Goal: Information Seeking & Learning: Compare options

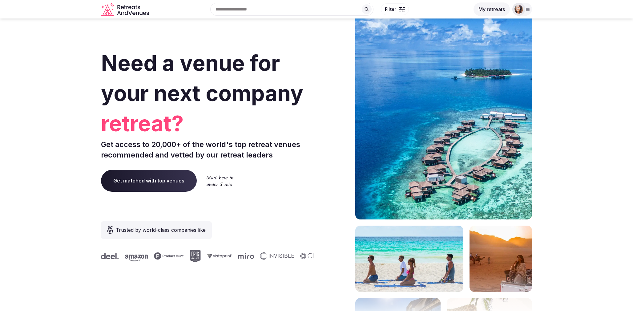
click at [491, 12] on button "My retreats" at bounding box center [492, 9] width 36 height 14
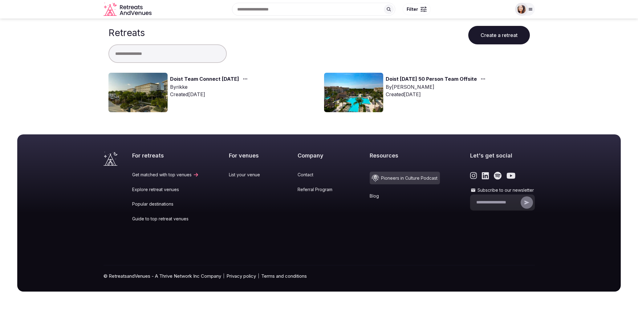
click at [193, 76] on link "Doist Team Connect [DATE]" at bounding box center [204, 79] width 69 height 8
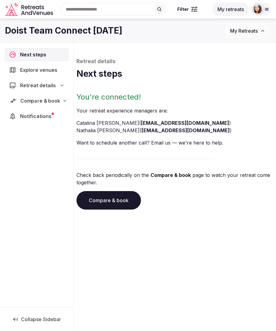
drag, startPoint x: 223, startPoint y: 38, endPoint x: 31, endPoint y: 104, distance: 203.0
click at [31, 104] on span "Compare & book" at bounding box center [39, 100] width 39 height 7
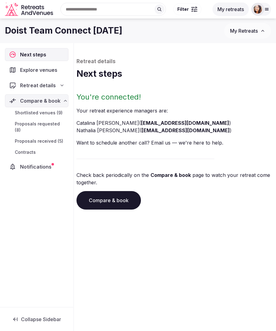
click at [37, 138] on span "Proposals received (5)" at bounding box center [39, 141] width 48 height 6
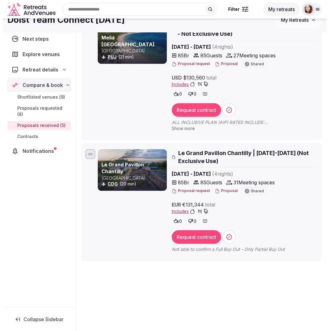
scroll to position [363, 0]
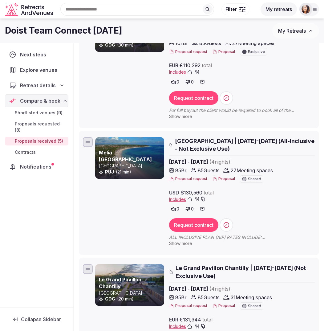
click at [237, 137] on span "Meliá Punta Cana Beach Resort | Feb 23-27, 2026 (All-Inclusive - Not Exclusive …" at bounding box center [245, 144] width 140 height 15
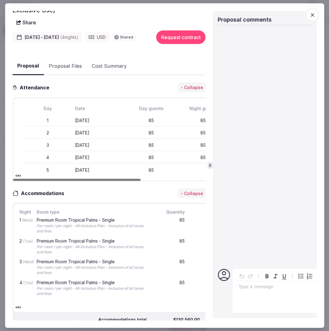
scroll to position [0, 0]
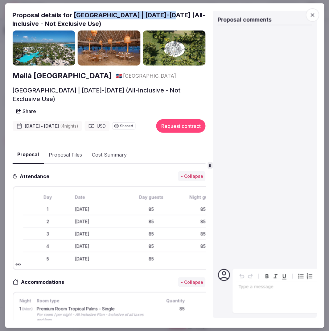
drag, startPoint x: 165, startPoint y: 14, endPoint x: 74, endPoint y: 13, distance: 91.5
click at [74, 13] on h2 "Proposal details for Meliá Punta Cana Beach Resort | Feb 23-27, 2026 (All-Inclu…" at bounding box center [108, 19] width 193 height 17
copy h2 "Meliá Punta Cana Beach Resort"
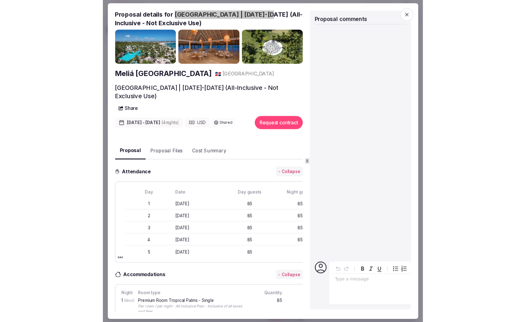
scroll to position [209, 0]
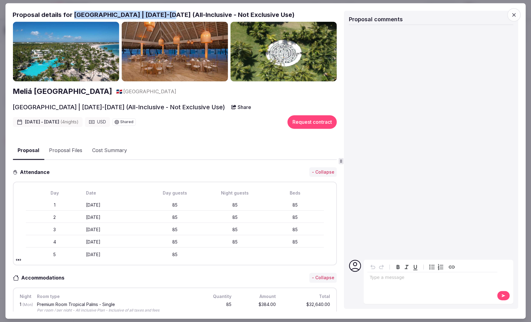
click at [62, 88] on h2 "Meliá Punta Cana Beach Resort" at bounding box center [62, 92] width 99 height 10
click at [2, 118] on div at bounding box center [265, 161] width 531 height 322
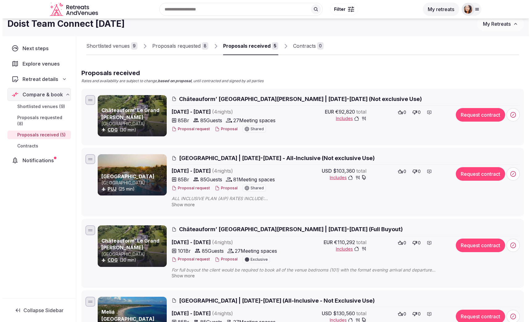
scroll to position [0, 0]
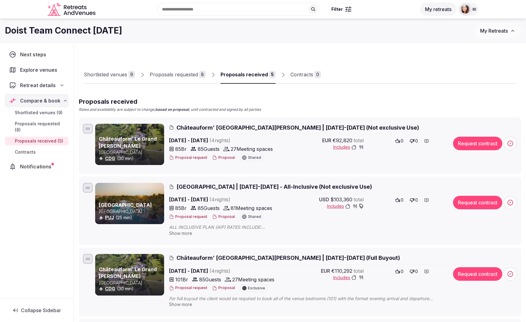
click at [219, 188] on span "Meliá Caribe Beach Resort | Feb 23-27, 2026 - All-Inclusive (Not exclusive Use)" at bounding box center [274, 187] width 196 height 8
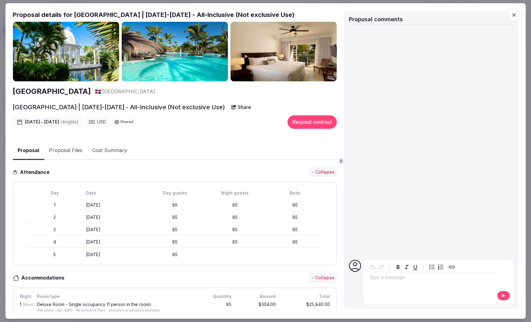
click at [62, 92] on h2 "[GEOGRAPHIC_DATA]" at bounding box center [52, 92] width 78 height 10
click at [1, 9] on div at bounding box center [265, 161] width 531 height 322
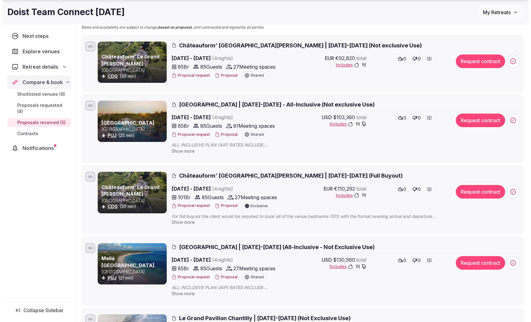
scroll to position [136, 0]
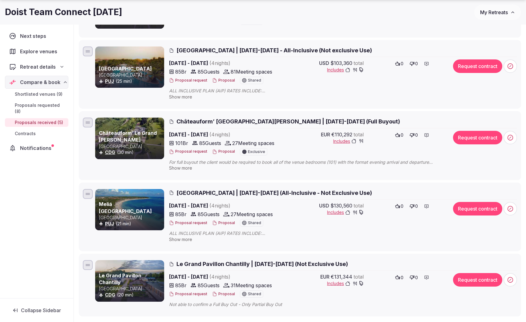
click at [337, 212] on span "Includes" at bounding box center [345, 212] width 37 height 6
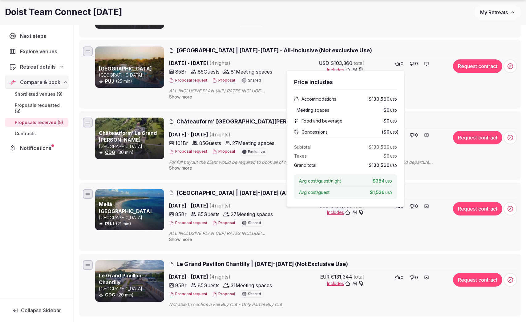
click at [374, 238] on div "ALL INCLUSIVE PLAN (AIP) RATES INCLUDE: - Unlimited liquors & house wines by th…" at bounding box center [307, 236] width 276 height 12
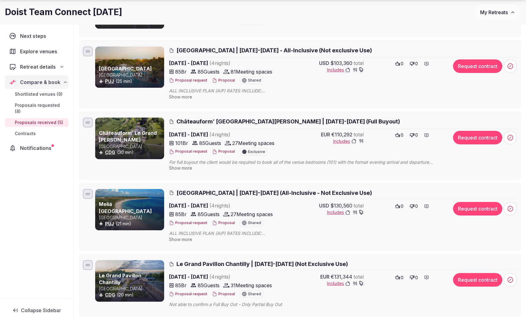
click at [350, 211] on icon "button" at bounding box center [347, 212] width 5 height 4
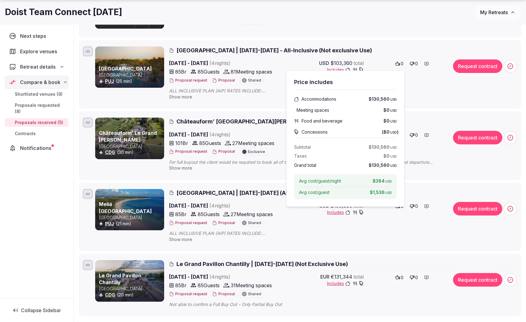
click at [378, 235] on span "ALL INCLUSIVE PLAN (AIP) RATES INCLUDE: - Unlimited liquors & house wines by th…" at bounding box center [307, 233] width 276 height 6
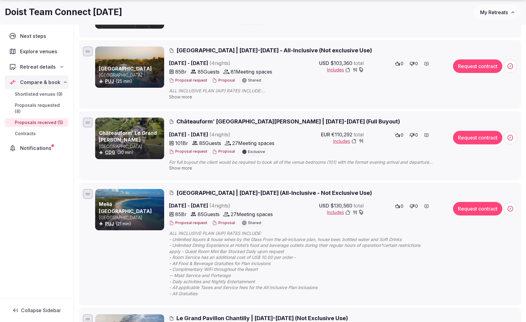
click at [335, 204] on span "$130,560" at bounding box center [341, 205] width 22 height 7
click at [318, 204] on div "USD $130,560 total Includes" at bounding box center [329, 215] width 69 height 26
click at [229, 223] on button "Proposal" at bounding box center [223, 223] width 23 height 5
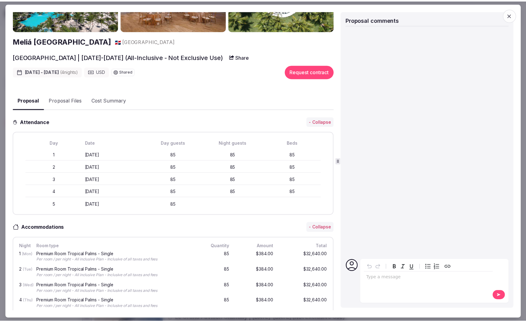
scroll to position [100, 0]
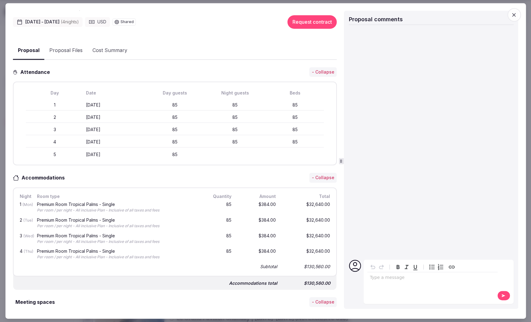
click at [3, 60] on div at bounding box center [265, 161] width 531 height 322
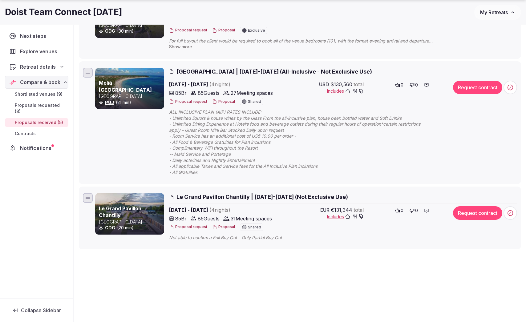
scroll to position [0, 0]
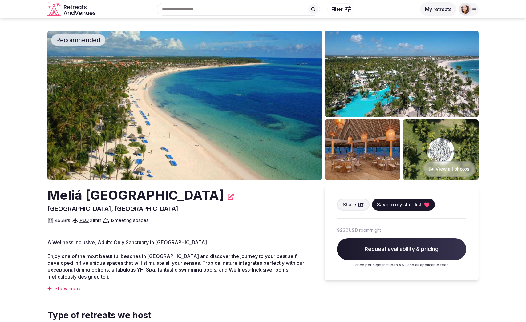
click at [71, 289] on div "Show more" at bounding box center [179, 288] width 265 height 7
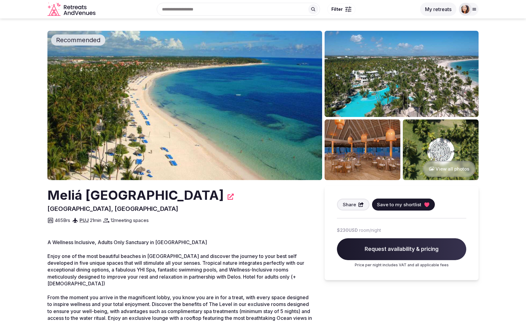
click at [141, 2] on div "Search Popular Destinations Toscana, Italy Riviera Maya, Mexico Indonesia, Bali…" at bounding box center [257, 9] width 318 height 26
click at [447, 170] on button "View all photos" at bounding box center [449, 169] width 53 height 16
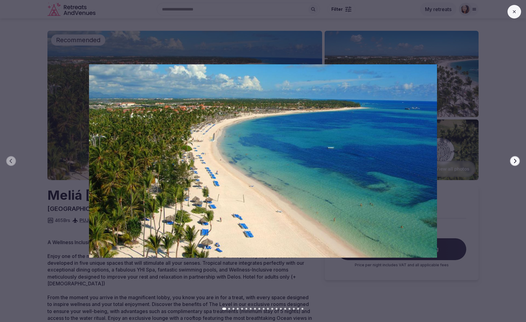
scroll to position [131, 0]
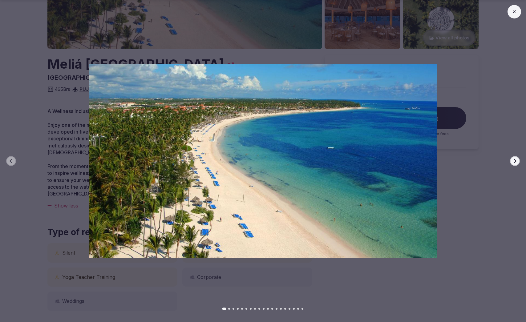
click at [516, 161] on icon "button" at bounding box center [514, 161] width 5 height 5
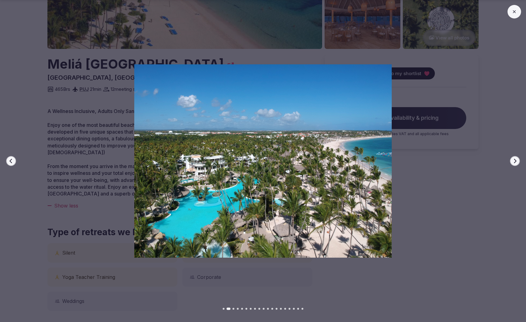
click at [516, 161] on icon "button" at bounding box center [514, 161] width 5 height 5
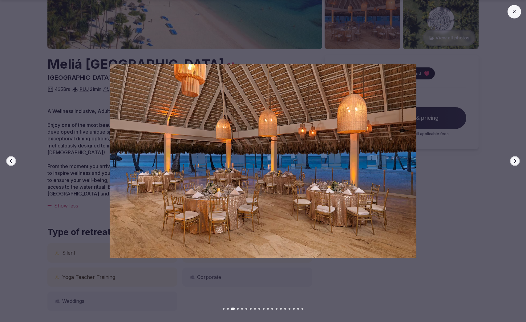
click at [516, 161] on icon "button" at bounding box center [514, 161] width 5 height 5
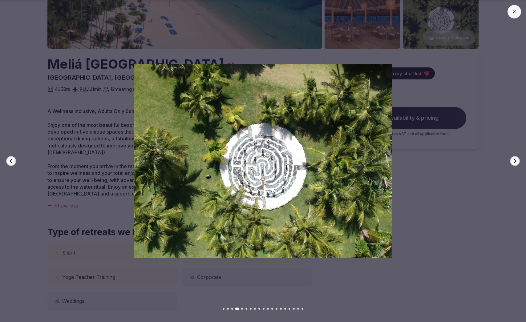
click at [516, 161] on icon "button" at bounding box center [514, 161] width 5 height 5
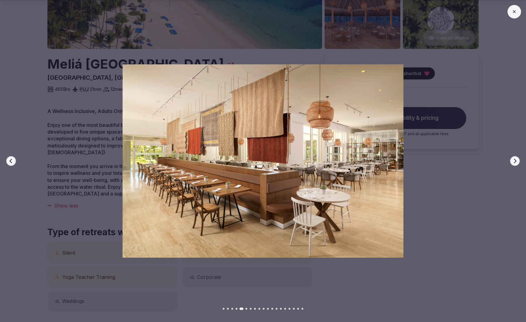
click at [516, 161] on icon "button" at bounding box center [514, 161] width 5 height 5
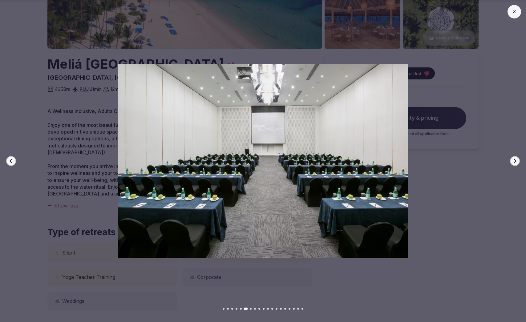
click at [516, 161] on icon "button" at bounding box center [514, 161] width 5 height 5
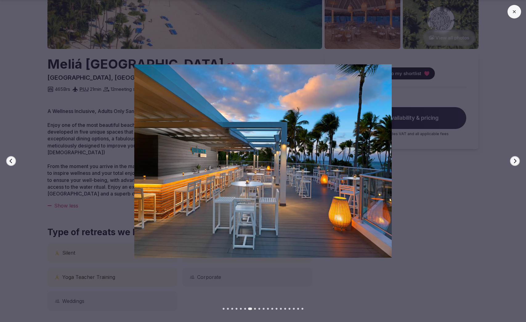
click at [516, 161] on icon "button" at bounding box center [514, 161] width 5 height 5
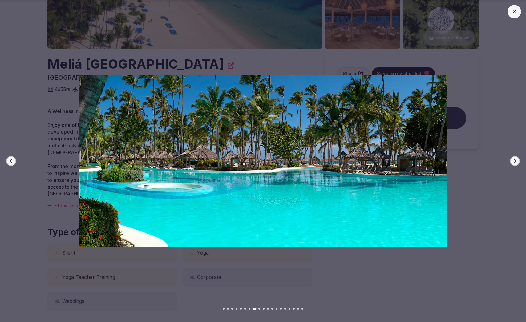
click at [516, 161] on icon "button" at bounding box center [514, 161] width 5 height 5
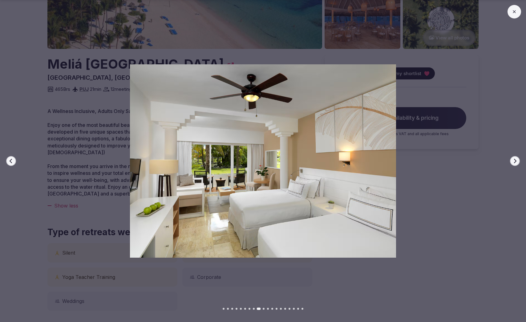
click at [516, 161] on icon "button" at bounding box center [514, 161] width 5 height 5
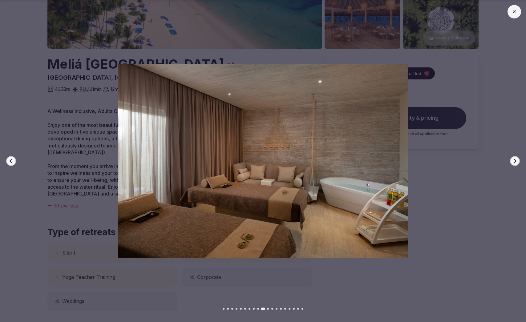
click at [516, 161] on icon "button" at bounding box center [514, 161] width 5 height 5
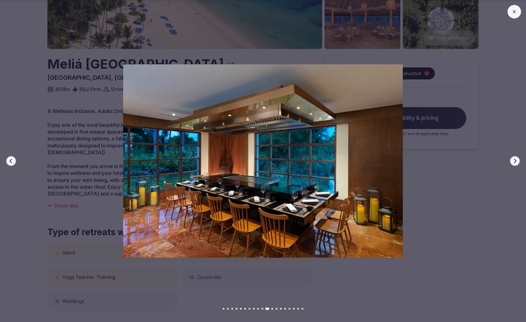
click at [516, 161] on icon "button" at bounding box center [514, 161] width 5 height 5
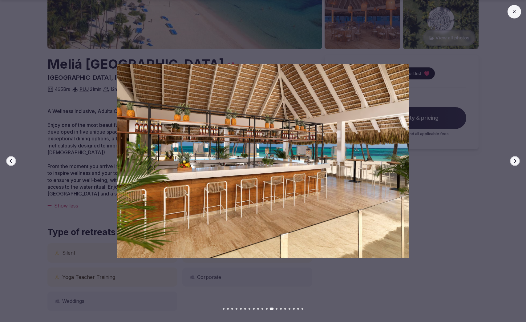
click at [516, 161] on icon "button" at bounding box center [514, 161] width 5 height 5
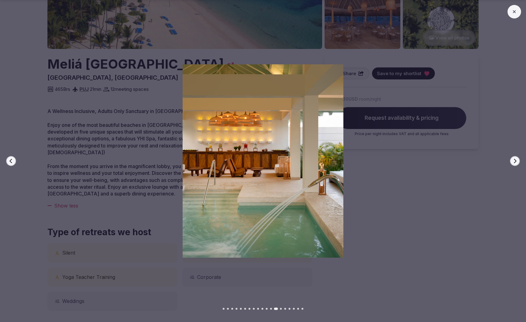
click at [516, 161] on icon "button" at bounding box center [514, 161] width 5 height 5
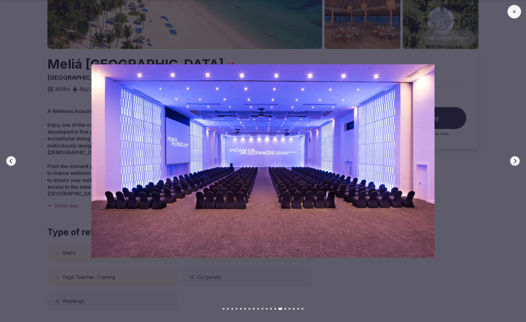
click at [516, 161] on icon "button" at bounding box center [514, 161] width 5 height 5
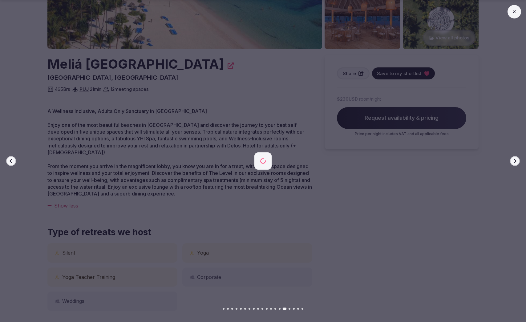
click at [516, 161] on icon "button" at bounding box center [514, 161] width 5 height 5
click at [466, 168] on div at bounding box center [260, 160] width 531 height 193
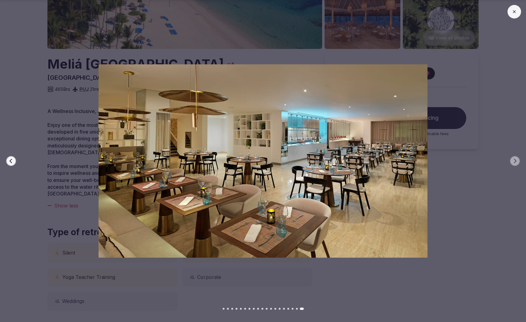
click at [511, 16] on button at bounding box center [515, 12] width 14 height 14
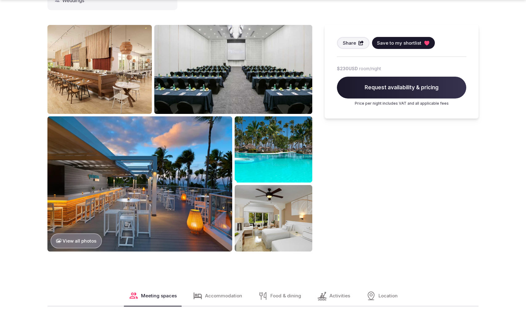
scroll to position [630, 0]
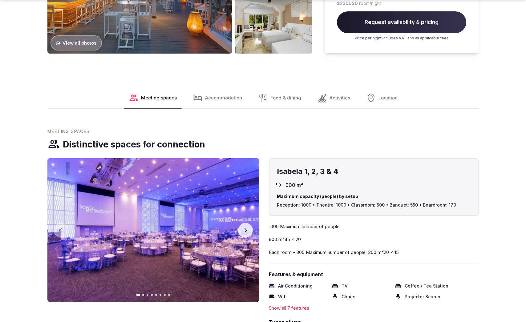
click at [293, 95] on span "Food & dining" at bounding box center [285, 98] width 31 height 6
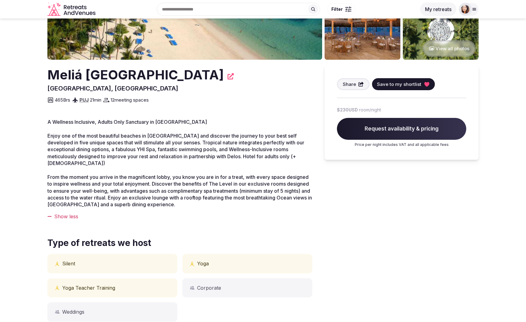
scroll to position [0, 0]
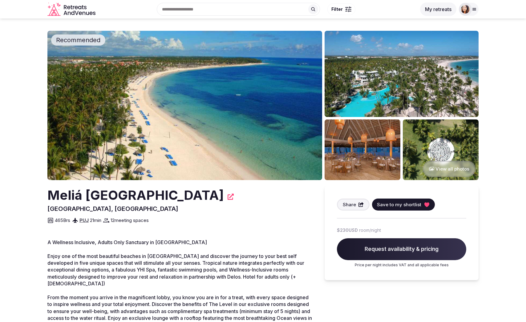
drag, startPoint x: 244, startPoint y: 194, endPoint x: 46, endPoint y: 192, distance: 198.3
copy h2 "Meliá Punta Cana Beach Resort"
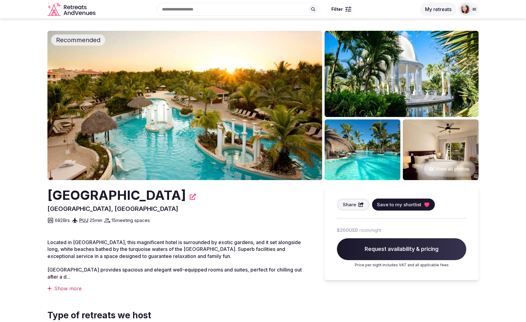
drag, startPoint x: 214, startPoint y: 194, endPoint x: 44, endPoint y: 189, distance: 169.8
click at [49, 191] on div "[GEOGRAPHIC_DATA]" at bounding box center [179, 195] width 265 height 18
copy h2 "[GEOGRAPHIC_DATA]"
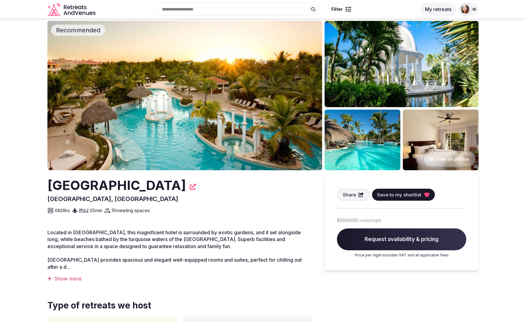
scroll to position [20, 0]
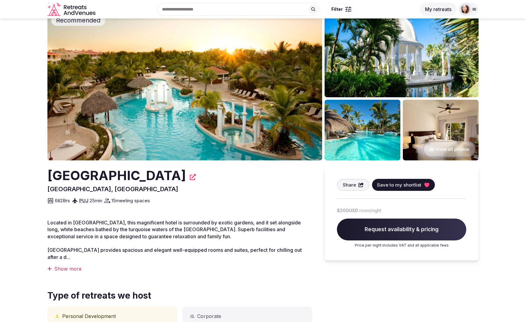
click at [71, 264] on div "Located in [GEOGRAPHIC_DATA], this magnificent hotel is surrounded by exotic ga…" at bounding box center [179, 245] width 265 height 53
click at [66, 265] on div "Show more" at bounding box center [179, 268] width 265 height 7
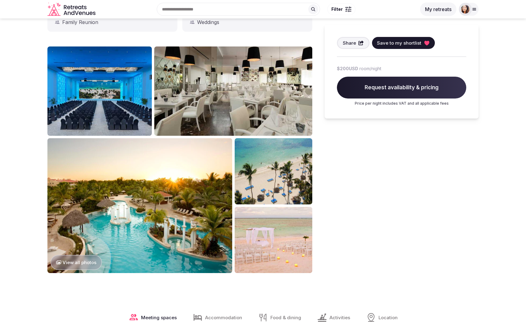
scroll to position [0, 0]
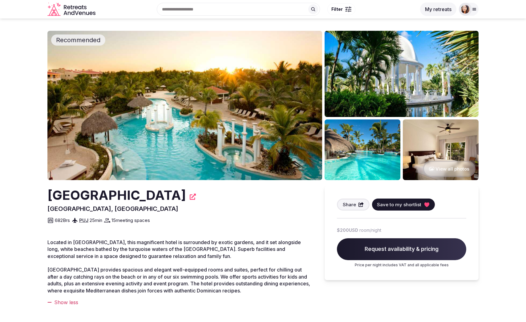
drag, startPoint x: 214, startPoint y: 197, endPoint x: 54, endPoint y: 197, distance: 160.5
click at [54, 197] on div "[GEOGRAPHIC_DATA]" at bounding box center [179, 195] width 265 height 18
click at [196, 199] on icon at bounding box center [193, 197] width 6 height 6
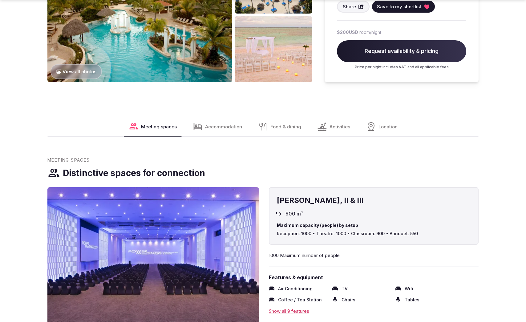
scroll to position [611, 0]
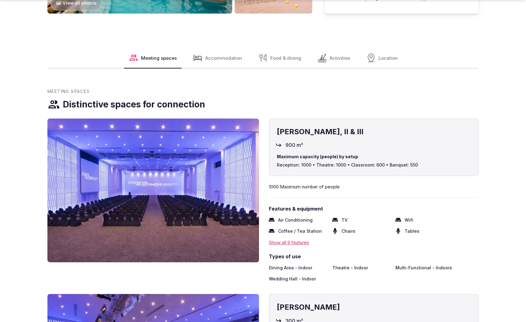
click at [294, 58] on span "Food & dining" at bounding box center [285, 58] width 31 height 6
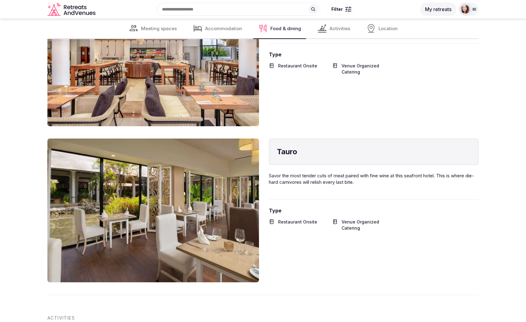
scroll to position [2767, 0]
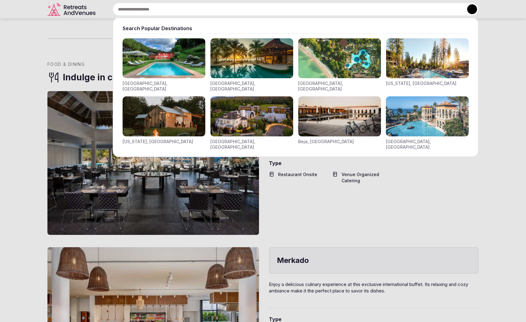
click at [202, 7] on div "Search Popular Destinations [GEOGRAPHIC_DATA], [GEOGRAPHIC_DATA] [GEOGRAPHIC_DA…" at bounding box center [288, 9] width 381 height 13
paste input "**********"
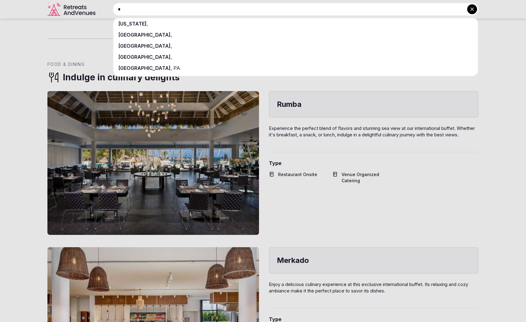
type input "*"
click at [14, 100] on div at bounding box center [263, 161] width 526 height 322
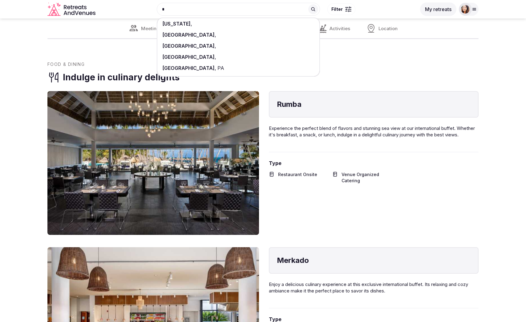
click at [435, 9] on button "My retreats" at bounding box center [438, 9] width 36 height 14
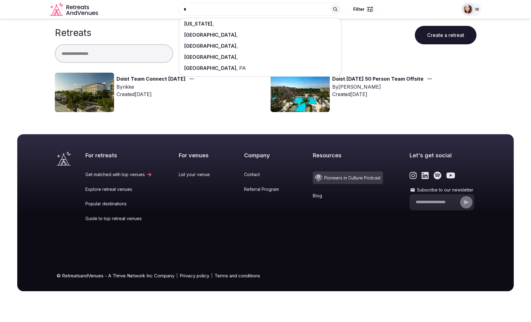
click at [387, 79] on link "Doist [DATE] 50 Person Team Offsite" at bounding box center [377, 79] width 91 height 8
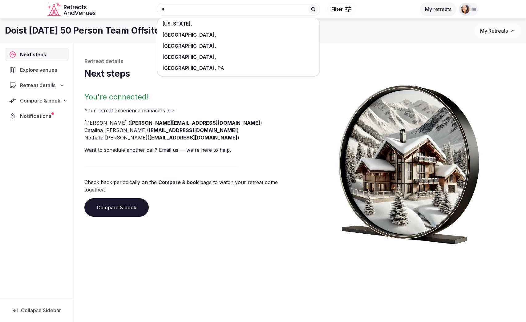
click at [46, 101] on span "Compare & book" at bounding box center [40, 100] width 40 height 7
drag, startPoint x: 44, startPoint y: 111, endPoint x: 52, endPoint y: 120, distance: 12.2
click at [44, 111] on span "Shortlisted venues (7)" at bounding box center [39, 113] width 48 height 6
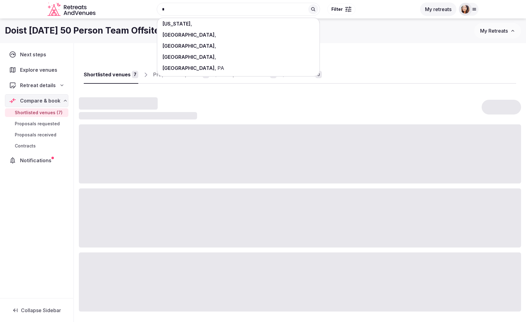
click at [378, 42] on div "Doist [DATE] 50 Person Team Offsite My Retreats" at bounding box center [263, 30] width 526 height 25
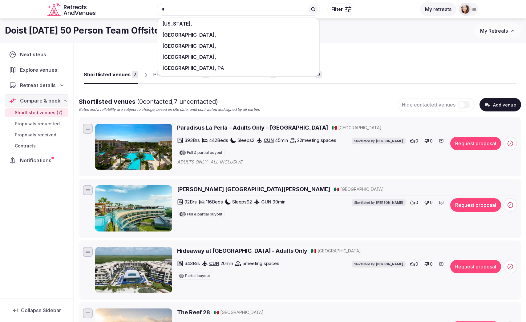
click at [396, 54] on div "Shortlisted venues 7 Proposals requested 0 Proposals received 0 Contracts 0 Sho…" at bounding box center [300, 326] width 442 height 556
click at [171, 101] on span "( 0 contacted, 7 uncontacted)" at bounding box center [177, 101] width 81 height 7
